Goal: Task Accomplishment & Management: Manage account settings

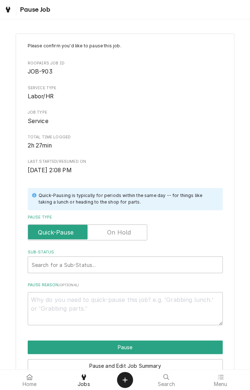
click at [129, 231] on label "Pause Type" at bounding box center [87, 232] width 119 height 16
click at [129, 231] on input "Pause Type" at bounding box center [87, 232] width 113 height 16
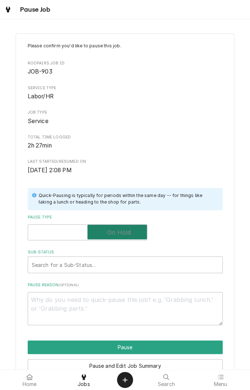
checkbox input "true"
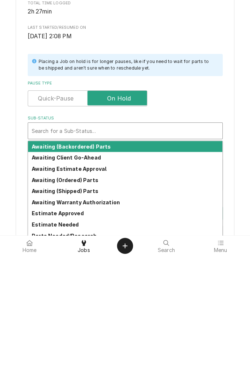
click at [97, 292] on strong "Awaiting Client Go-Ahead" at bounding box center [66, 291] width 69 height 6
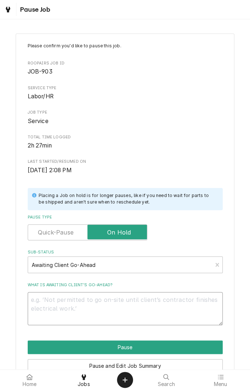
click at [132, 303] on textarea "What is awaiting client’s go-ahead?" at bounding box center [125, 308] width 195 height 33
type textarea "x"
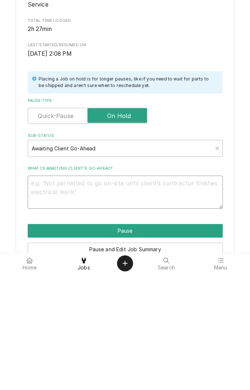
type textarea "G"
type textarea "x"
type textarea "Ge"
type textarea "x"
type textarea "Get"
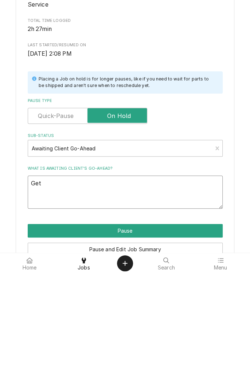
type textarea "x"
type textarea "Gett"
type textarea "x"
type textarea "Getting"
type textarea "x"
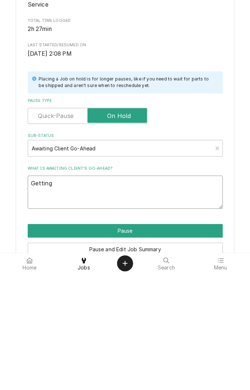
type textarea "Getting quote"
type textarea "x"
type textarea "Getting quote f"
type textarea "x"
type textarea "Getting quote fo"
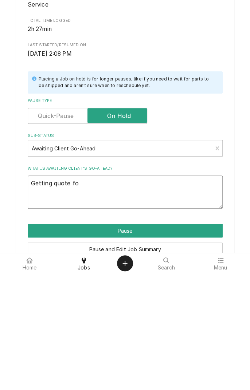
type textarea "x"
type textarea "Getting quote for"
type textarea "x"
type textarea "Getting quote for"
type textarea "x"
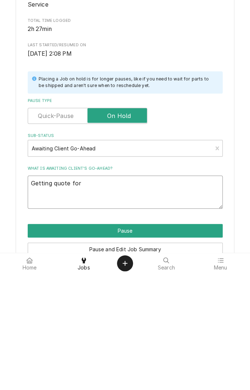
type textarea "Getting quote for a"
type textarea "x"
type textarea "Getting quote for ag"
type textarea "x"
type textarea "Getting quote for agi"
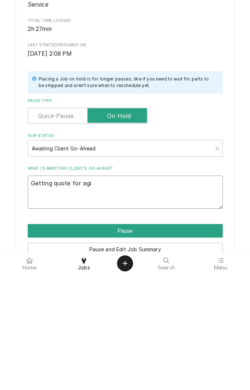
type textarea "x"
type textarea "Getting quote for agit"
type textarea "x"
type textarea "Getting quote for agitator"
type textarea "x"
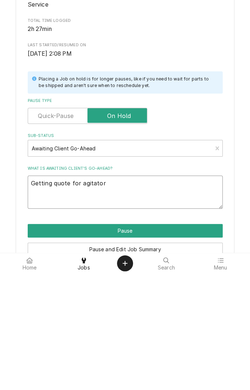
type textarea "Getting quote for agitator m"
type textarea "x"
type textarea "Getting quote for agitator mo"
type textarea "x"
type textarea "Getting quote for agitator mot"
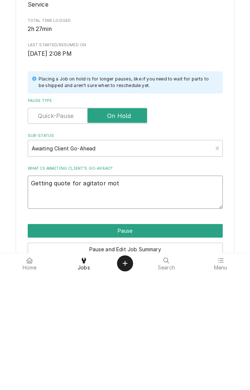
type textarea "x"
type textarea "Getting quote for agitator motor"
type textarea "x"
type textarea "Getting quote for agitator motor a"
type textarea "x"
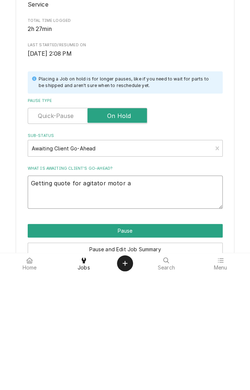
type textarea "Getting quote for agitator motor an"
type textarea "x"
type textarea "Getting quote for agitator motor and"
type textarea "x"
type textarea "Getting quote for agitator motor and"
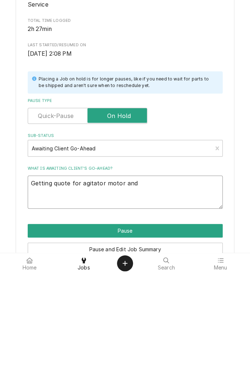
type textarea "x"
type textarea "Getting quote for agitator motor and c"
type textarea "x"
type textarea "Getting quote for agitator motor and co"
type textarea "x"
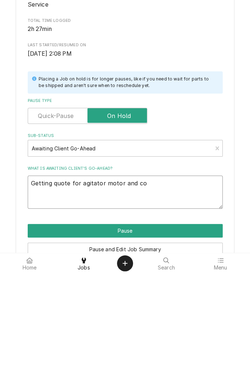
type textarea "Getting quote for agitator motor and com"
type textarea "x"
type textarea "Getting quote for agitator motor and comp"
type textarea "x"
type textarea "Getting quote for agitator motor and compl"
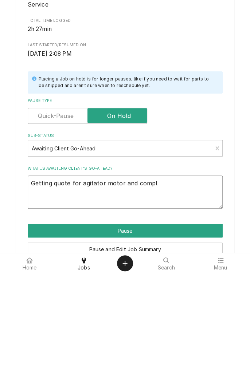
type textarea "x"
type textarea "Getting quote for agitator motor and complete"
type textarea "x"
type textarea "Getting quote for agitator motor and complete r"
type textarea "x"
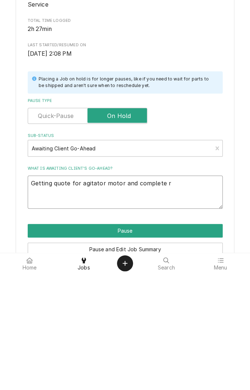
type textarea "Getting quote for agitator motor and complete re"
type textarea "x"
type textarea "Getting quote for agitator motor and complete rep"
type textarea "x"
type textarea "Getting quote for agitator motor and complete repl"
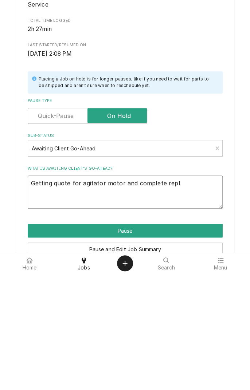
type textarea "x"
type textarea "Getting quote for agitator motor and complete replacement"
type textarea "x"
type textarea "Getting quote for agitator motor and complete replacement"
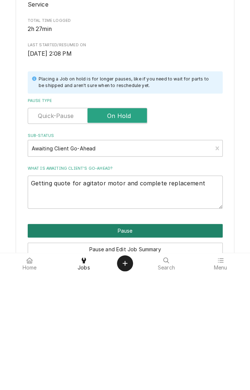
click at [162, 345] on button "Pause" at bounding box center [125, 346] width 195 height 13
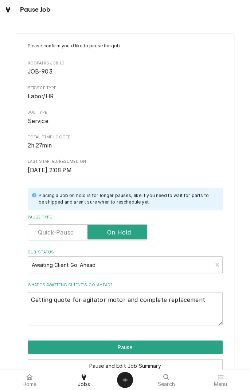
type textarea "x"
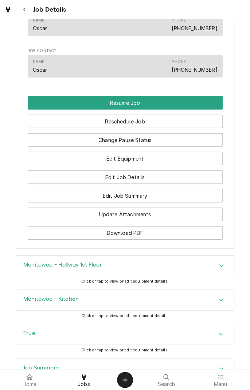
scroll to position [581, 0]
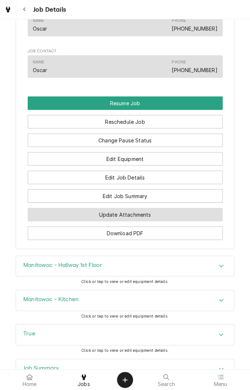
click at [159, 219] on button "Update Attachments" at bounding box center [125, 214] width 195 height 13
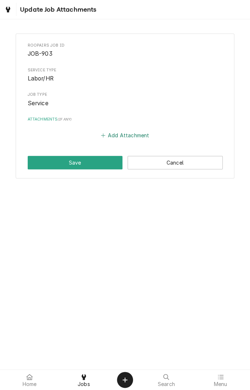
click at [129, 136] on button "Add Attachment" at bounding box center [124, 135] width 51 height 10
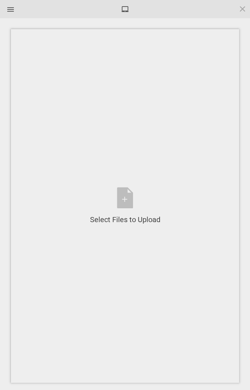
click at [128, 202] on div "Select Files to Upload or Drag and Drop, Copy and Paste Files" at bounding box center [125, 205] width 70 height 37
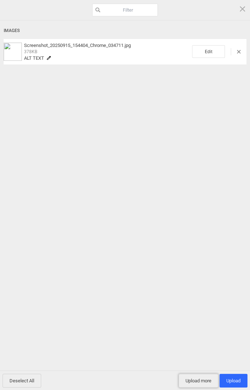
click at [200, 378] on span "Upload more" at bounding box center [198, 380] width 40 height 14
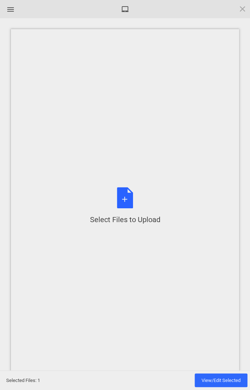
click at [124, 202] on div "Select Files to Upload or Drag and Drop, Copy and Paste Files" at bounding box center [125, 205] width 70 height 37
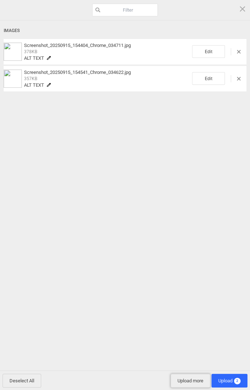
click at [187, 378] on span "Upload more" at bounding box center [190, 380] width 40 height 14
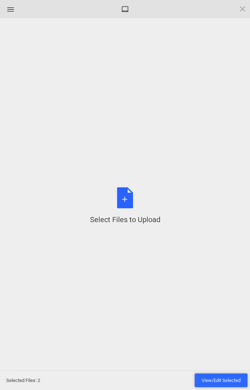
click at [225, 380] on span "View/Edit Selected" at bounding box center [220, 379] width 39 height 5
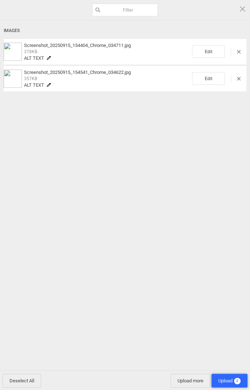
click at [227, 378] on span "Upload 2" at bounding box center [229, 380] width 22 height 5
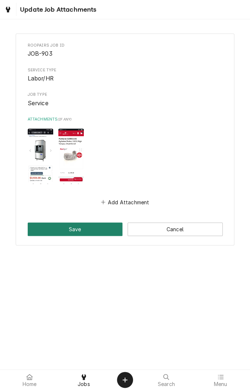
click at [100, 226] on button "Save" at bounding box center [75, 228] width 95 height 13
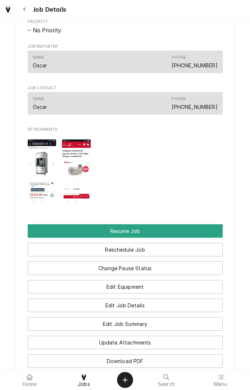
scroll to position [594, 0]
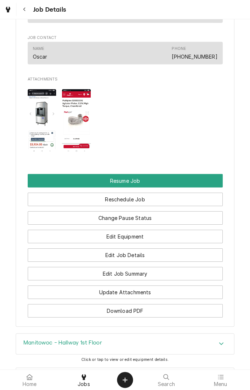
click at [131, 280] on button "Edit Job Summary" at bounding box center [125, 273] width 195 height 13
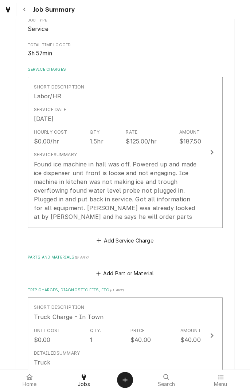
scroll to position [131, 0]
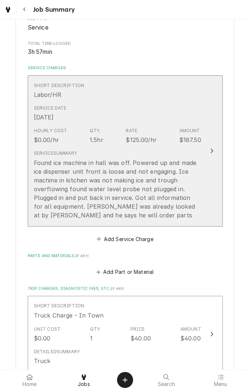
click at [127, 215] on div "Found ice machine in hall was off. Powered up and made ice dispenser unit front…" at bounding box center [117, 188] width 167 height 61
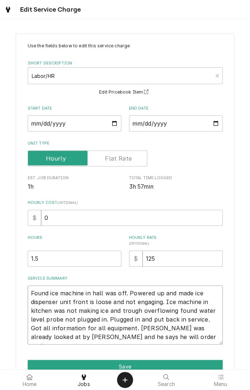
click at [151, 338] on textarea "Found ice machine in hall was off. Powered up and made ice dispenser unit front…" at bounding box center [125, 314] width 195 height 59
type textarea "x"
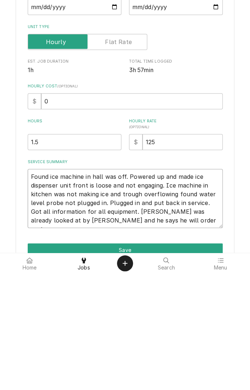
type textarea "Found ice machine in hall was off. Powered up and made ice dispenser unit front…"
type textarea "x"
type textarea "Found ice machine in hall was off. Powered up and made ice dispenser unit front…"
type textarea "x"
type textarea "Found ice machine in hall was off. Powered up and made ice dispenser unit front…"
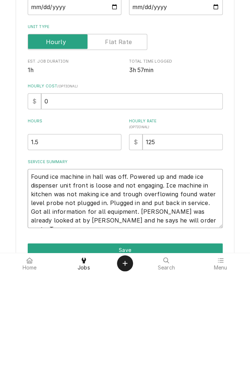
type textarea "x"
type textarea "Found ice machine in hall was off. Powered up and made ice dispenser unit front…"
type textarea "x"
type textarea "Found ice machine in hall was off. Powered up and made ice dispenser unit front…"
type textarea "x"
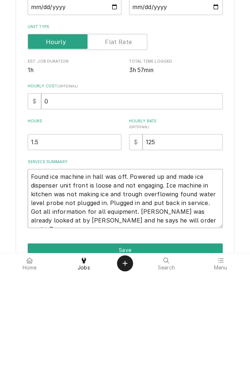
type textarea "Found ice machine in hall was off. Powered up and made ice dispenser unit front…"
type textarea "x"
type textarea "Found ice machine in hall was off. Powered up and made ice dispenser unit front…"
type textarea "x"
type textarea "Found ice machine in hall was off. Powered up and made ice dispenser unit front…"
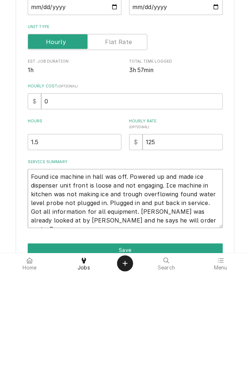
type textarea "x"
type textarea "Found ice machine in hall was off. Powered up and made ice dispenser unit front…"
type textarea "x"
type textarea "Found ice machine in hall was off. Powered up and made ice dispenser unit front…"
type textarea "x"
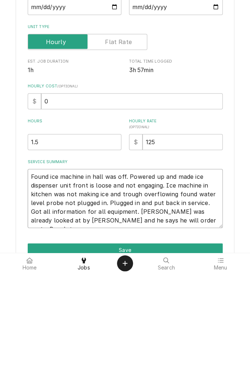
type textarea "Found ice machine in hall was off. Powered up and made ice dispenser unit front…"
type textarea "x"
type textarea "Found ice machine in hall was off. Powered up and made ice dispenser unit front…"
type textarea "x"
type textarea "Found ice machine in hall was off. Powered up and made ice dispenser unit front…"
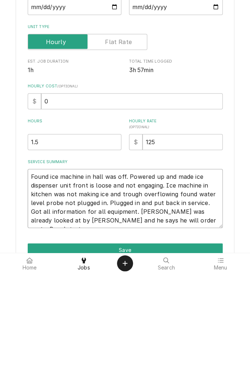
type textarea "x"
type textarea "Found ice machine in hall was off. Powered up and made ice dispenser unit front…"
type textarea "x"
type textarea "Found ice machine in hall was off. Powered up and made ice dispenser unit front…"
type textarea "x"
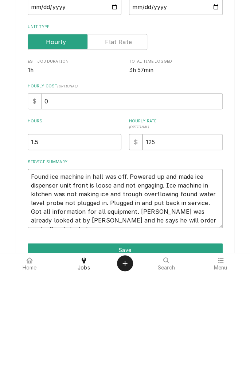
type textarea "Found ice machine in hall was off. Powered up and made ice dispenser unit front…"
type textarea "x"
type textarea "Found ice machine in hall was off. Powered up and made ice dispenser unit front…"
type textarea "x"
type textarea "Found ice machine in hall was off. Powered up and made ice dispenser unit front…"
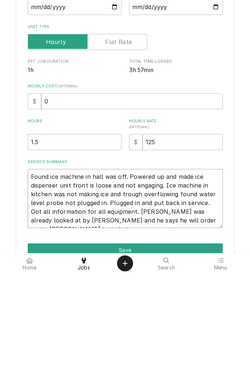
type textarea "x"
type textarea "Found ice machine in hall was off. Powered up and made ice dispenser unit front…"
type textarea "x"
type textarea "Found ice machine in hall was off. Powered up and made ice dispenser unit front…"
type textarea "x"
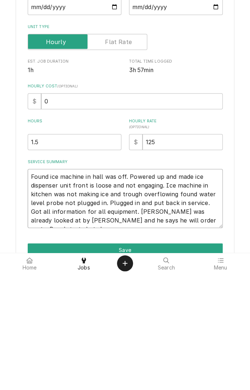
type textarea "Found ice machine in hall was off. Powered up and made ice dispenser unit front…"
type textarea "x"
type textarea "Found ice machine in hall was off. Powered up and made ice dispenser unit front…"
type textarea "x"
type textarea "Found ice machine in hall was off. Powered up and made ice dispenser unit front…"
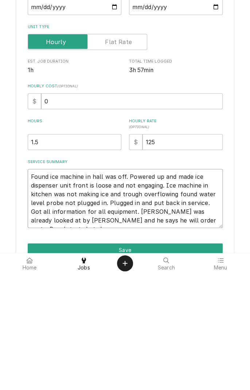
type textarea "x"
type textarea "Found ice machine in hall was off. Powered up and made ice dispenser unit front…"
type textarea "x"
type textarea "Found ice machine in hall was off. Powered up and made ice dispenser unit front…"
type textarea "x"
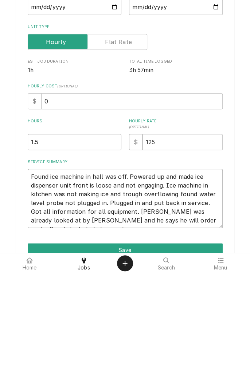
type textarea "Found ice machine in hall was off. Powered up and made ice dispenser unit front…"
type textarea "x"
type textarea "Found ice machine in hall was off. Powered up and made ice dispenser unit front…"
type textarea "x"
type textarea "Found ice machine in hall was off. Powered up and made ice dispenser unit front…"
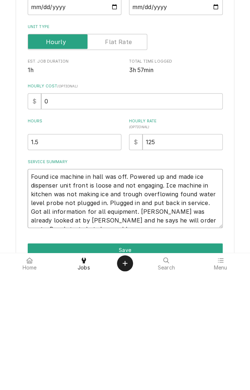
type textarea "x"
type textarea "Found ice machine in hall was off. Powered up and made ice dispenser unit front…"
type textarea "x"
type textarea "Found ice machine in hall was off. Powered up and made ice dispenser unit front…"
type textarea "x"
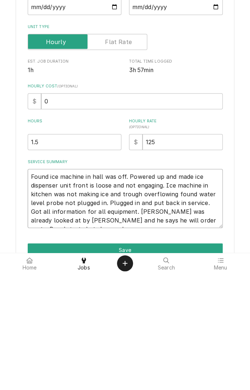
type textarea "Found ice machine in hall was off. Powered up and made ice dispenser unit front…"
type textarea "x"
type textarea "Found ice machine in hall was off. Powered up and made ice dispenser unit front…"
type textarea "x"
type textarea "Found ice machine in hall was off. Powered up and made ice dispenser unit front…"
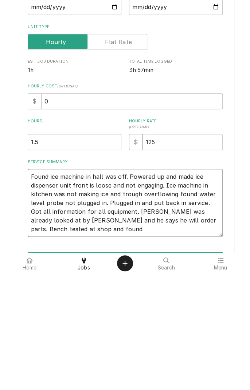
type textarea "x"
type textarea "Found ice machine in hall was off. Powered up and made ice dispenser unit front…"
type textarea "x"
type textarea "Found ice machine in hall was off. Powered up and made ice dispenser unit front…"
type textarea "x"
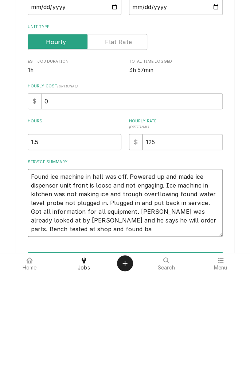
type textarea "Found ice machine in hall was off. Powered up and made ice dispenser unit front…"
type textarea "x"
type textarea "Found ice machine in hall was off. Powered up and made ice dispenser unit front…"
type textarea "x"
type textarea "Found ice machine in hall was off. Powered up and made ice dispenser unit front…"
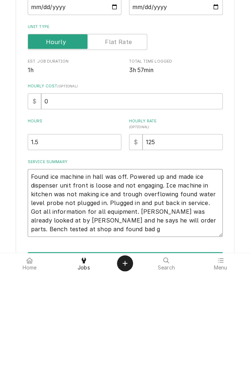
type textarea "x"
type textarea "Found ice machine in hall was off. Powered up and made ice dispenser unit front…"
type textarea "x"
type textarea "Found ice machine in hall was off. Powered up and made ice dispenser unit front…"
type textarea "x"
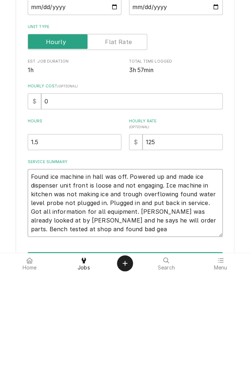
type textarea "Found ice machine in hall was off. Powered up and made ice dispenser unit front…"
type textarea "x"
type textarea "Found ice machine in hall was off. Powered up and made ice dispenser unit front…"
type textarea "x"
type textarea "Found ice machine in hall was off. Powered up and made ice dispenser unit front…"
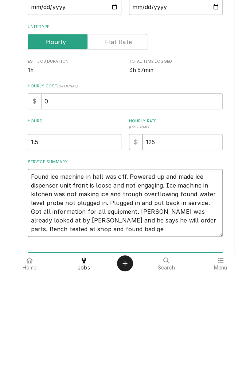
type textarea "x"
type textarea "Found ice machine in hall was off. Powered up and made ice dispenser unit front…"
type textarea "x"
type textarea "Found ice machine in hall was off. Powered up and made ice dispenser unit front…"
type textarea "x"
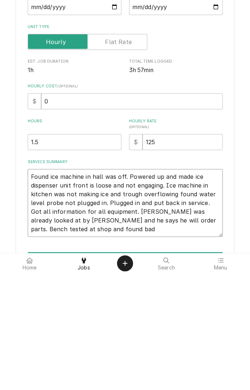
type textarea "Found ice machine in hall was off. Powered up and made ice dispenser unit front…"
type textarea "x"
type textarea "Found ice machine in hall was off. Powered up and made ice dispenser unit front…"
type textarea "x"
type textarea "Found ice machine in hall was off. Powered up and made ice dispenser unit front…"
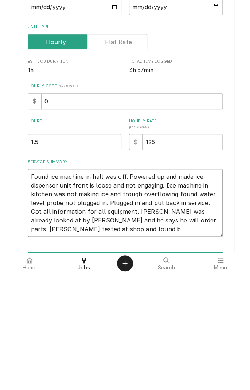
type textarea "x"
type textarea "Found ice machine in hall was off. Powered up and made ice dispenser unit front…"
type textarea "x"
type textarea "Found ice machine in hall was off. Powered up and made ice dispenser unit front…"
type textarea "x"
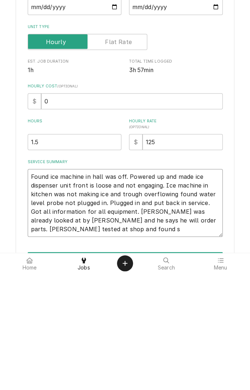
type textarea "Found ice machine in hall was off. Powered up and made ice dispenser unit front…"
type textarea "x"
type textarea "Found ice machine in hall was off. Powered up and made ice dispenser unit front…"
type textarea "x"
type textarea "Found ice machine in hall was off. Powered up and made ice dispenser unit front…"
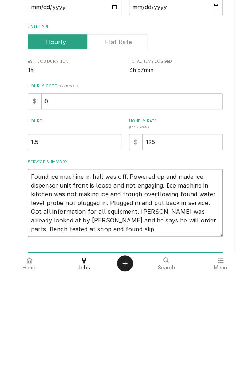
type textarea "x"
type textarea "Found ice machine in hall was off. Powered up and made ice dispenser unit front…"
type textarea "x"
type textarea "Found ice machine in hall was off. Powered up and made ice dispenser unit front…"
type textarea "x"
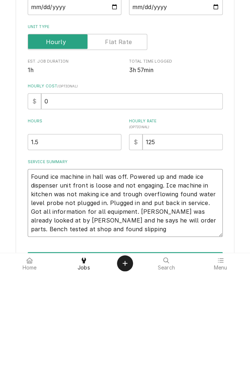
type textarea "Found ice machine in hall was off. Powered up and made ice dispenser unit front…"
type textarea "x"
type textarea "Found ice machine in hall was off. Powered up and made ice dispenser unit front…"
type textarea "x"
type textarea "Found ice machine in hall was off. Powered up and made ice dispenser unit front…"
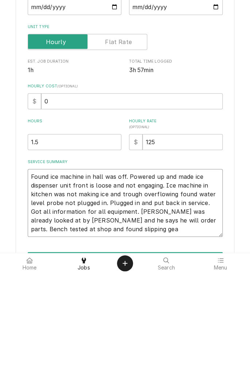
type textarea "x"
type textarea "Found ice machine in hall was off. Powered up and made ice dispenser unit front…"
type textarea "x"
type textarea "Found ice machine in hall was off. Powered up and made ice dispenser unit front…"
type textarea "x"
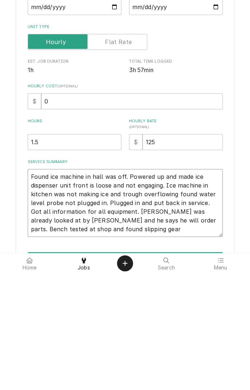
type textarea "Found ice machine in hall was off. Powered up and made ice dispenser unit front…"
type textarea "x"
type textarea "Found ice machine in hall was off. Powered up and made ice dispenser unit front…"
type textarea "x"
type textarea "Found ice machine in hall was off. Powered up and made ice dispenser unit front…"
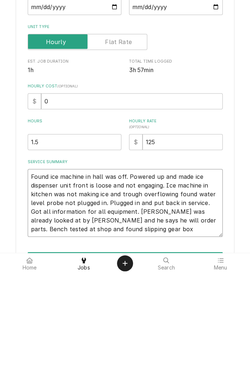
type textarea "x"
type textarea "Found ice machine in hall was off. Powered up and made ice dispenser unit front…"
type textarea "x"
type textarea "Found ice machine in hall was off. Powered up and made ice dispenser unit front…"
type textarea "x"
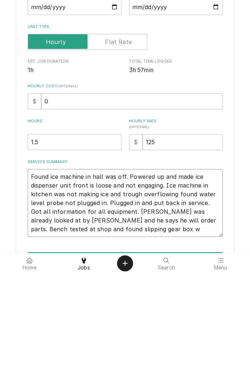
type textarea "Found ice machine in hall was off. Powered up and made ice dispenser unit front…"
type textarea "x"
type textarea "Found ice machine in hall was off. Powered up and made ice dispenser unit front…"
type textarea "x"
type textarea "Found ice machine in hall was off. Powered up and made ice dispenser unit front…"
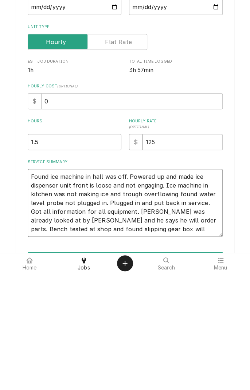
type textarea "x"
type textarea "Found ice machine in hall was off. Powered up and made ice dispenser unit front…"
type textarea "x"
type textarea "Found ice machine in hall was off. Powered up and made ice dispenser unit front…"
type textarea "x"
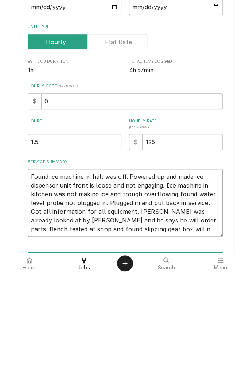
type textarea "Found ice machine in hall was off. Powered up and made ice dispenser unit front…"
type textarea "x"
type textarea "Found ice machine in hall was off. Powered up and made ice dispenser unit front…"
type textarea "x"
type textarea "Found ice machine in hall was off. Powered up and made ice dispenser unit front…"
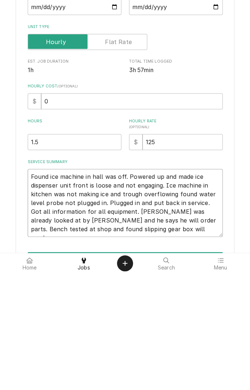
type textarea "x"
type textarea "Found ice machine in hall was off. Powered up and made ice dispenser unit front…"
type textarea "x"
type textarea "Found ice machine in hall was off. Powered up and made ice dispenser unit front…"
type textarea "x"
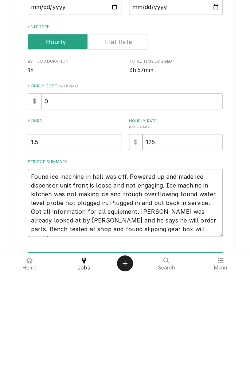
type textarea "Found ice machine in hall was off. Powered up and made ice dispenser unit front…"
type textarea "x"
type textarea "Found ice machine in hall was off. Powered up and made ice dispenser unit front…"
type textarea "x"
type textarea "Found ice machine in hall was off. Powered up and made ice dispenser unit front…"
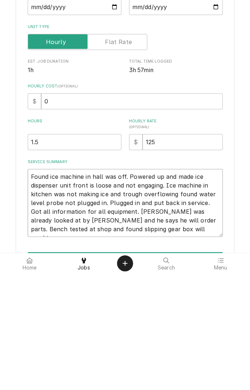
type textarea "x"
type textarea "Found ice machine in hall was off. Powered up and made ice dispenser unit front…"
type textarea "x"
type textarea "Found ice machine in hall was off. Powered up and made ice dispenser unit front…"
type textarea "x"
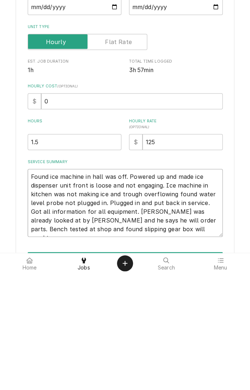
type textarea "Found ice machine in hall was off. Powered up and made ice dispenser unit front…"
type textarea "x"
type textarea "Found ice machine in hall was off. Powered up and made ice dispenser unit front…"
type textarea "x"
type textarea "Found ice machine in hall was off. Powered up and made ice dispenser unit front…"
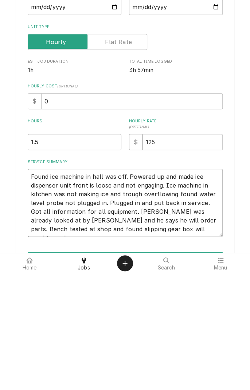
type textarea "x"
type textarea "Found ice machine in hall was off. Powered up and made ice dispenser unit front…"
type textarea "x"
type textarea "Found ice machine in hall was off. Powered up and made ice dispenser unit front…"
type textarea "x"
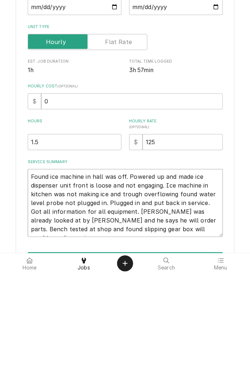
type textarea "Found ice machine in hall was off. Powered up and made ice dispenser unit front…"
type textarea "x"
type textarea "Found ice machine in hall was off. Powered up and made ice dispenser unit front…"
type textarea "x"
type textarea "Found ice machine in hall was off. Powered up and made ice dispenser unit front…"
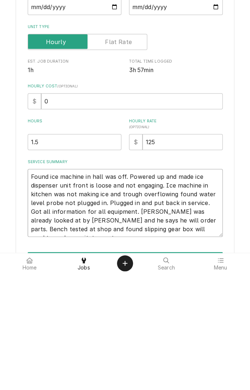
type textarea "x"
type textarea "Found ice machine in hall was off. Powered up and made ice dispenser unit front…"
type textarea "x"
type textarea "Found ice machine in hall was off. Powered up and made ice dispenser unit front…"
type textarea "x"
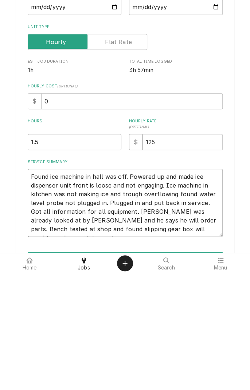
type textarea "Found ice machine in hall was off. Powered up and made ice dispenser unit front…"
type textarea "x"
type textarea "Found ice machine in hall was off. Powered up and made ice dispenser unit front…"
type textarea "x"
type textarea "Found ice machine in hall was off. Powered up and made ice dispenser unit front…"
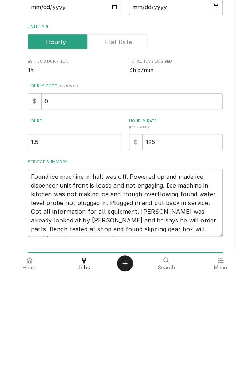
type textarea "x"
type textarea "Found ice machine in hall was off. Powered up and made ice dispenser unit front…"
type textarea "x"
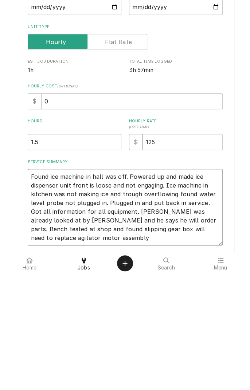
type textarea "Found ice machine in hall was off. Powered up and made ice dispenser unit front…"
type textarea "x"
type textarea "Found ice machine in hall was off. Powered up and made ice dispenser unit front…"
type textarea "x"
type textarea "Found ice machine in hall was off. Powered up and made ice dispenser unit front…"
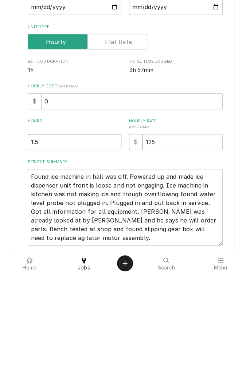
click at [73, 260] on input "1.5" at bounding box center [75, 258] width 94 height 16
type textarea "x"
type input "1"
type textarea "x"
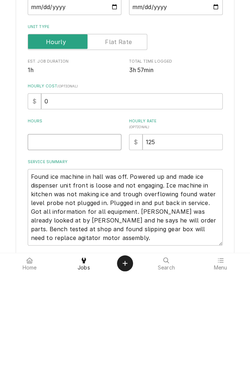
type input "3"
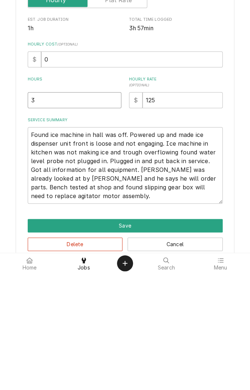
scroll to position [56, 0]
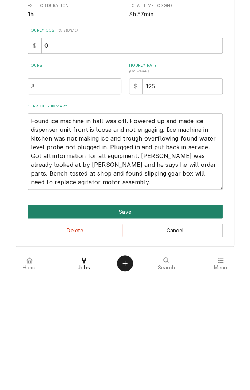
click at [140, 329] on button "Save" at bounding box center [125, 327] width 195 height 13
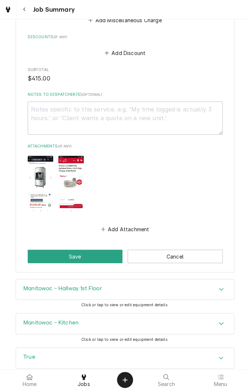
scroll to position [558, 0]
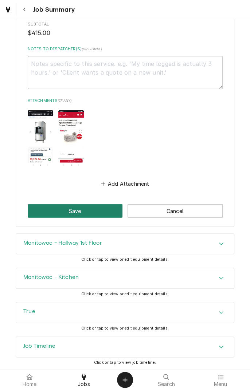
click at [90, 208] on button "Save" at bounding box center [75, 210] width 95 height 13
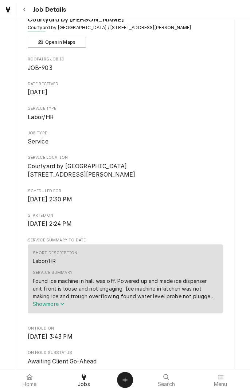
scroll to position [43, 0]
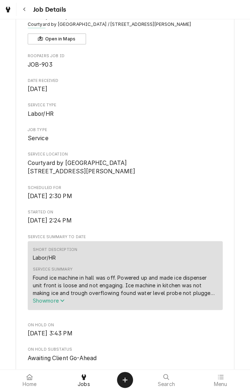
click at [127, 282] on div "Found ice machine in hall was off. Powered up and made ice dispenser unit front…" at bounding box center [125, 285] width 184 height 23
click at [63, 303] on icon "Service Summary" at bounding box center [62, 300] width 4 height 5
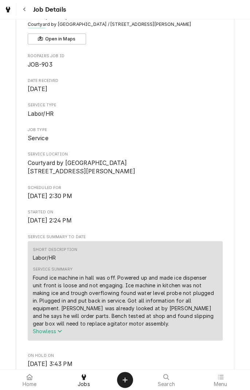
click at [96, 307] on div "Found ice machine in hall was off. Powered up and made ice dispenser unit front…" at bounding box center [125, 300] width 184 height 53
click at [85, 317] on div "Found ice machine in hall was off. Powered up and made ice dispenser unit front…" at bounding box center [125, 300] width 184 height 53
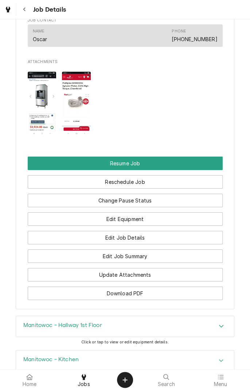
scroll to position [645, 0]
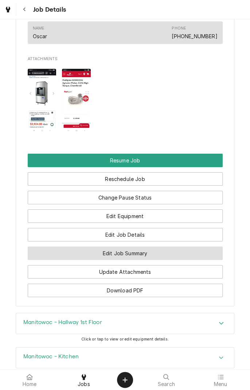
click at [130, 260] on button "Edit Job Summary" at bounding box center [125, 252] width 195 height 13
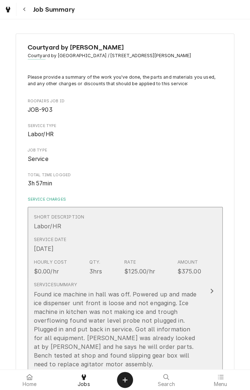
click at [98, 319] on div "Found ice machine in hall was off. Powered up and made ice dispenser unit front…" at bounding box center [117, 329] width 167 height 79
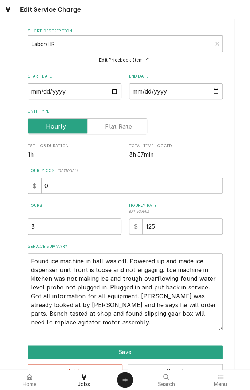
scroll to position [56, 0]
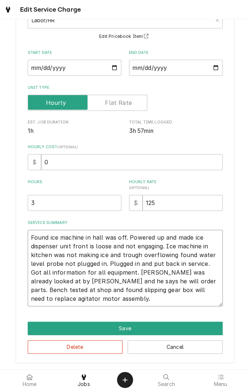
click at [57, 300] on textarea "Found ice machine in hall was off. Powered up and made ice dispenser unit front…" at bounding box center [125, 268] width 195 height 76
type textarea "x"
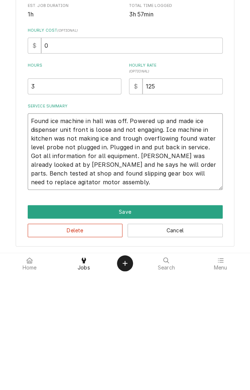
type textarea "Found ice machine in hall was off. Powered up and made ice dispenser unit front…"
type textarea "x"
type textarea "Found ice machine in hall was off. Powered up and made ice dispenser unit front…"
type textarea "x"
type textarea "Found ice machine in hall was off. Powered up and made ice dispenser unit front…"
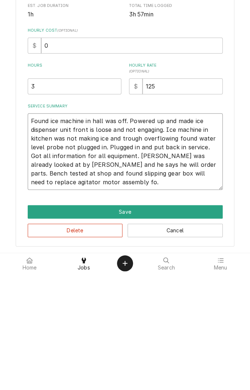
type textarea "x"
type textarea "Found ice machine in hall was off. Powered up and made ice dispenser unit front…"
type textarea "x"
type textarea "Found ice machine in hall was off. Powered up and made ice dispenser unit front…"
type textarea "x"
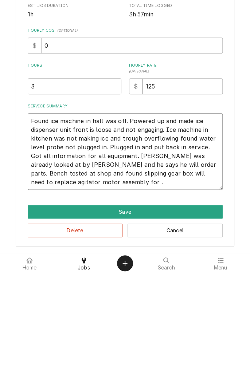
type textarea "Found ice machine in hall was off. Powered up and made ice dispenser unit front…"
type textarea "x"
type textarea "Found ice machine in hall was off. Powered up and made ice dispenser unit front…"
type textarea "x"
type textarea "Found ice machine in hall was off. Powered up and made ice dispenser unit front…"
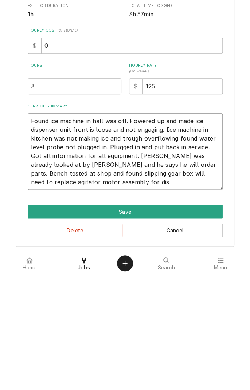
type textarea "x"
type textarea "Found ice machine in hall was off. Powered up and made ice dispenser unit front…"
type textarea "x"
type textarea "Found ice machine in hall was off. Powered up and made ice dispenser unit front…"
type textarea "x"
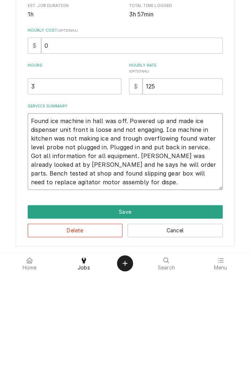
type textarea "Found ice machine in hall was off. Powered up and made ice dispenser unit front…"
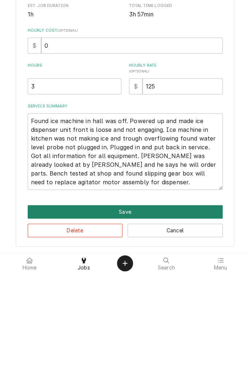
click at [132, 329] on button "Save" at bounding box center [125, 327] width 195 height 13
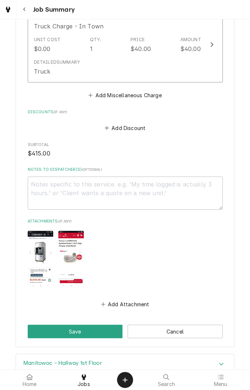
scroll to position [439, 0]
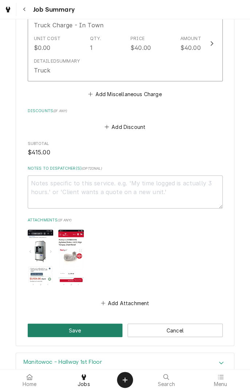
click at [89, 328] on button "Save" at bounding box center [75, 329] width 95 height 13
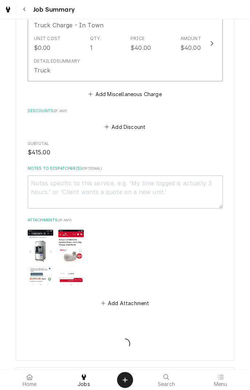
type textarea "x"
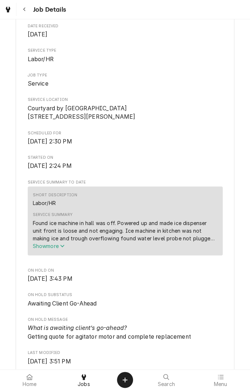
scroll to position [91, 0]
